Goal: Book appointment/travel/reservation

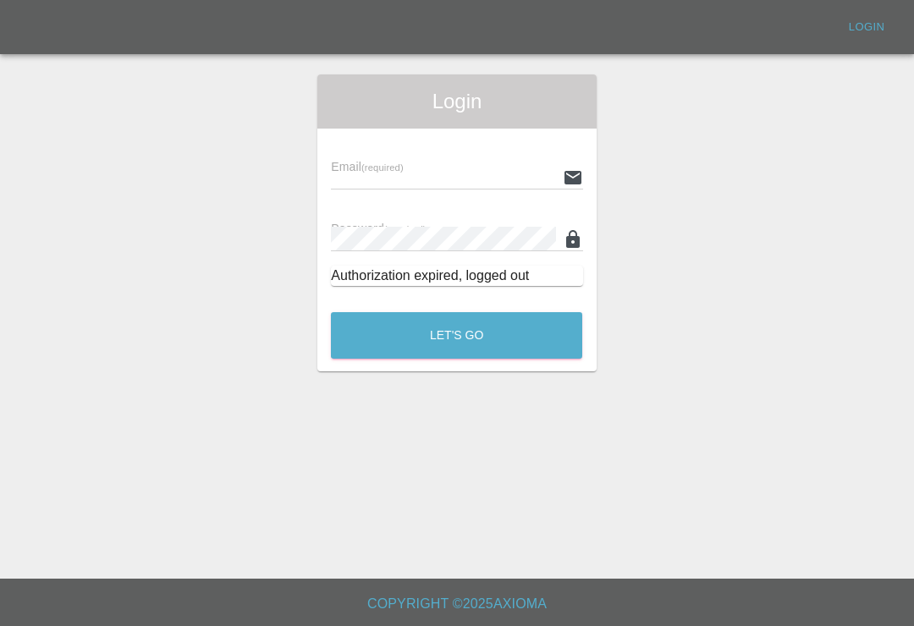
click at [491, 174] on input "text" at bounding box center [443, 177] width 224 height 25
type input "[EMAIL_ADDRESS][DOMAIN_NAME]"
click at [456, 335] on button "Let's Go" at bounding box center [456, 335] width 251 height 47
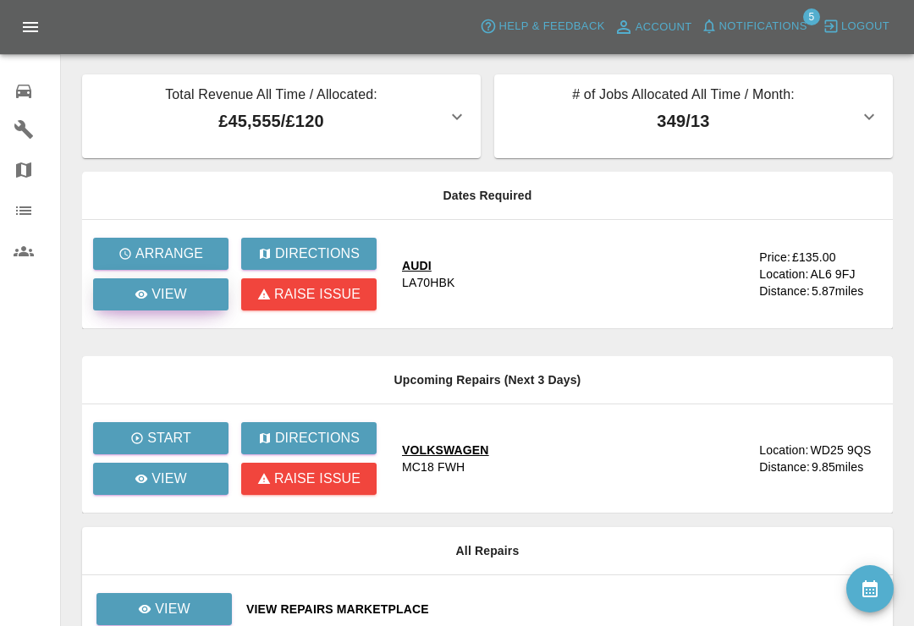
click at [151, 302] on div "View" at bounding box center [161, 294] width 52 height 20
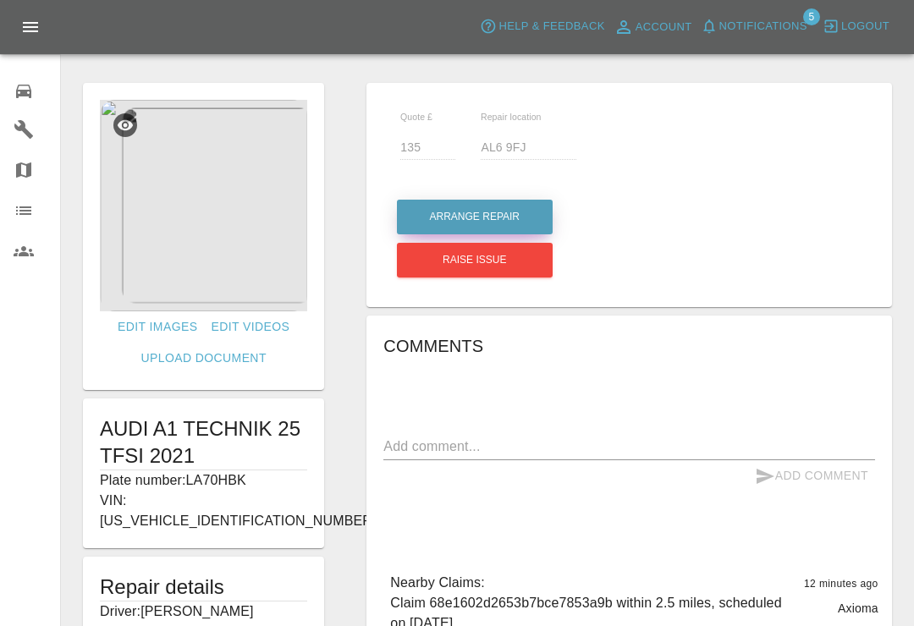
click at [522, 223] on button "Arrange Repair" at bounding box center [475, 217] width 156 height 35
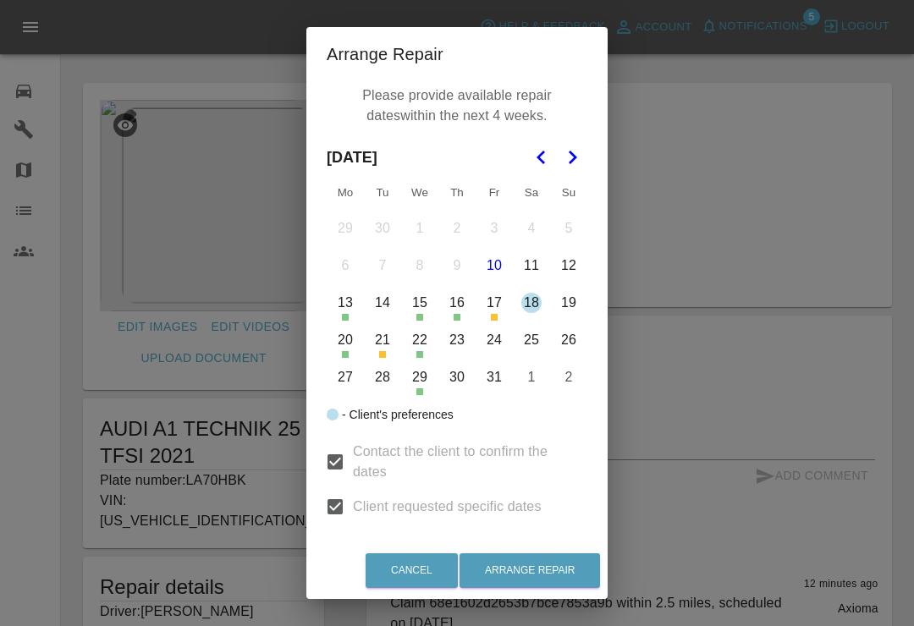
click at [424, 343] on button "22" at bounding box center [420, 341] width 36 height 36
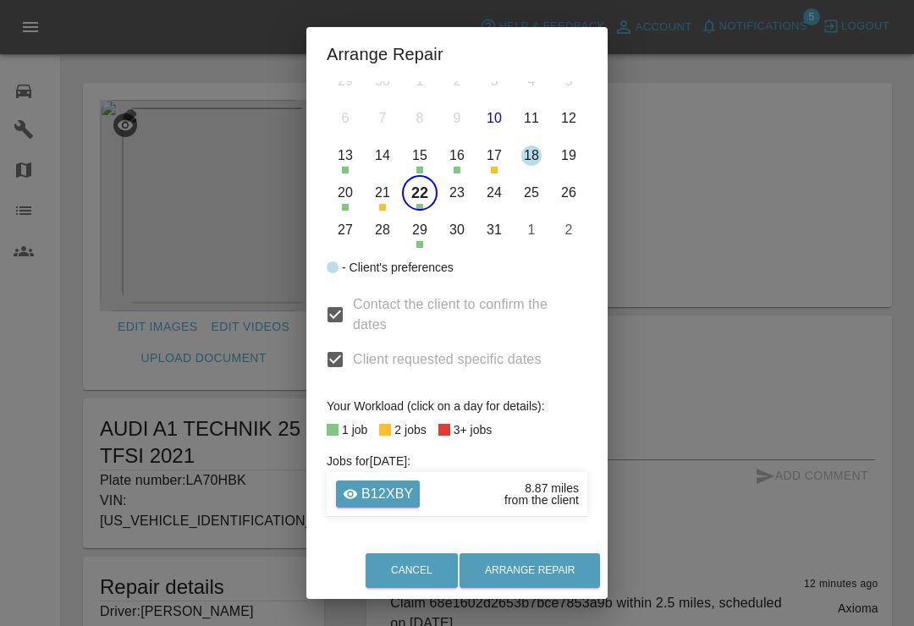
scroll to position [147, 0]
click at [553, 568] on button "Arrange Repair" at bounding box center [530, 571] width 141 height 35
